Goal: Complete application form

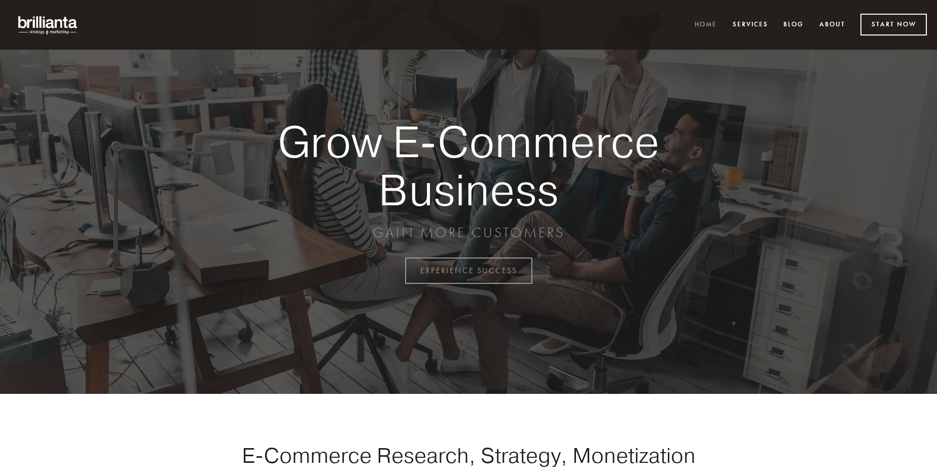
scroll to position [2658, 0]
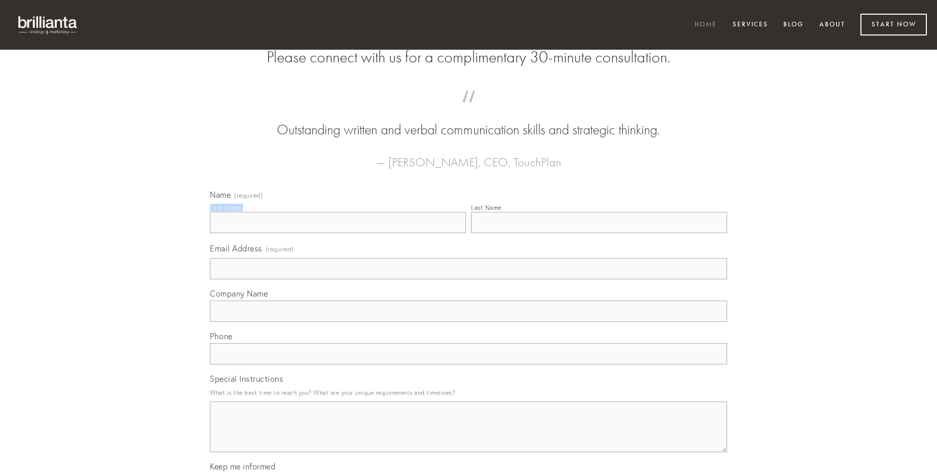
type input "[PERSON_NAME]"
click at [599, 233] on input "Last Name" at bounding box center [599, 222] width 256 height 21
type input "[PERSON_NAME]"
click at [469, 279] on input "Email Address (required)" at bounding box center [468, 268] width 517 height 21
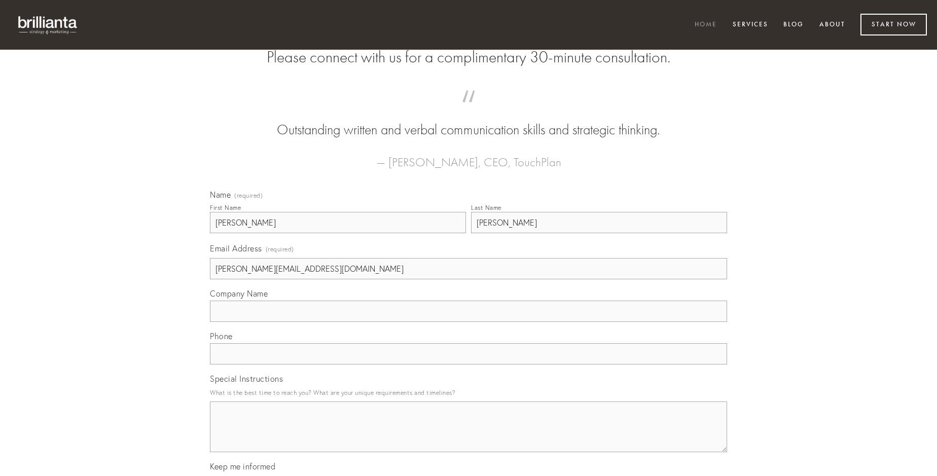
type input "[PERSON_NAME][EMAIL_ADDRESS][DOMAIN_NAME]"
click at [469, 322] on input "Company Name" at bounding box center [468, 311] width 517 height 21
type input "culpo"
click at [469, 365] on input "text" at bounding box center [468, 353] width 517 height 21
click at [469, 436] on textarea "Special Instructions" at bounding box center [468, 427] width 517 height 51
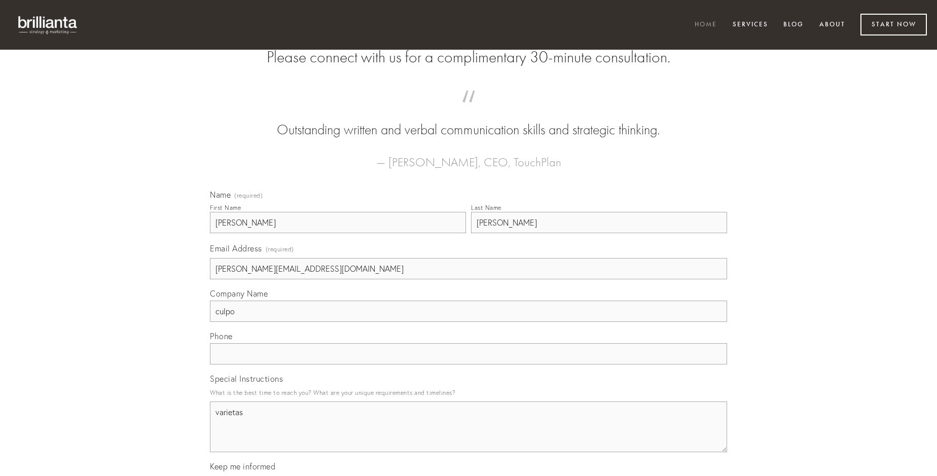
type textarea "varietas"
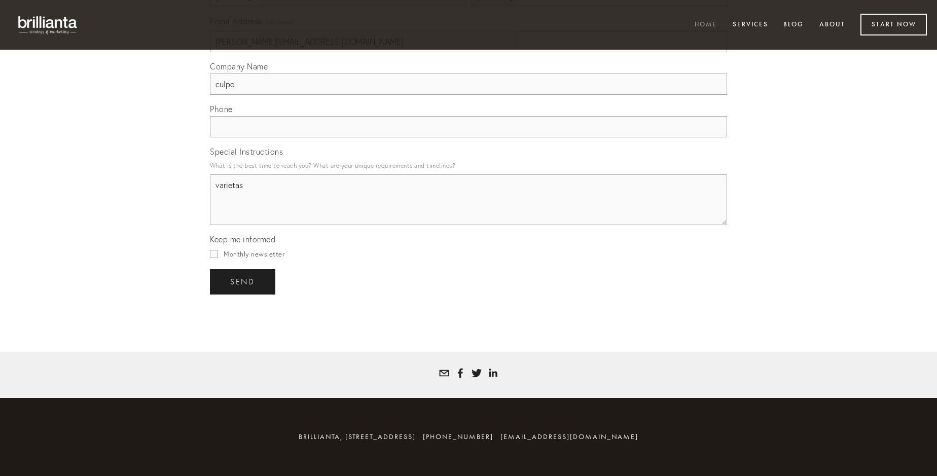
click at [243, 281] on span "send" at bounding box center [242, 281] width 25 height 9
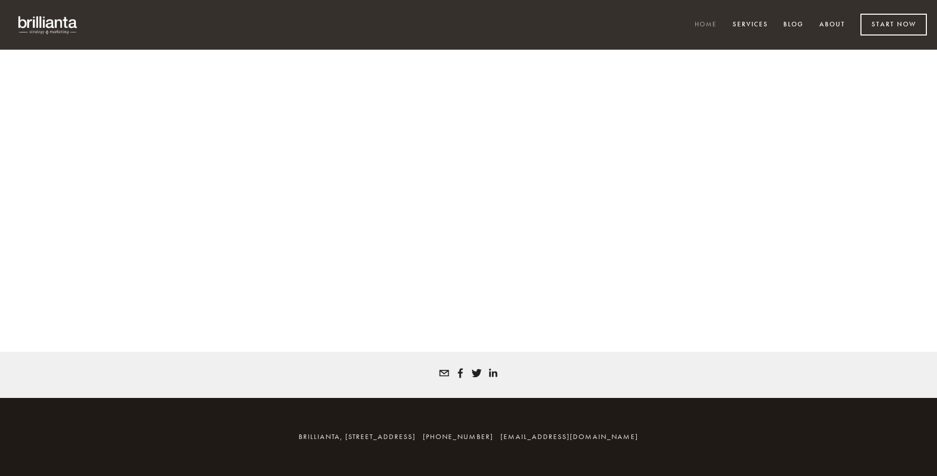
scroll to position [2645, 0]
